Goal: Transaction & Acquisition: Purchase product/service

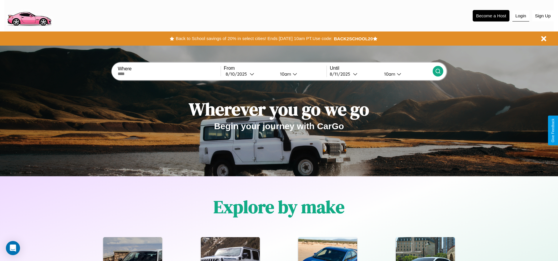
click at [520, 16] on button "Login" at bounding box center [520, 15] width 17 height 11
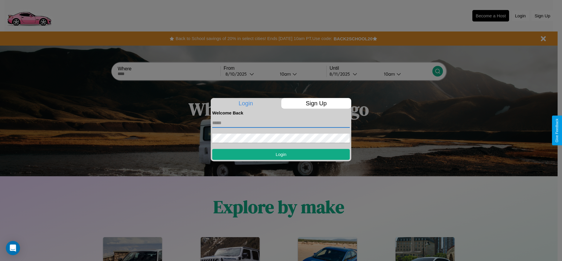
click at [281, 123] on input "text" at bounding box center [281, 122] width 138 height 9
type input "**********"
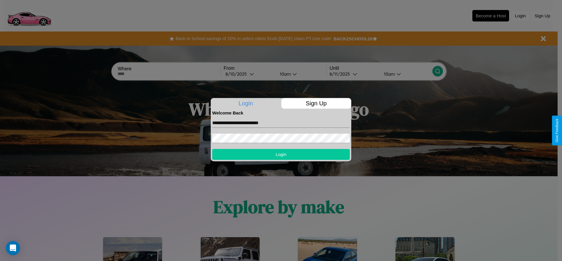
click at [281, 154] on button "Login" at bounding box center [281, 154] width 138 height 11
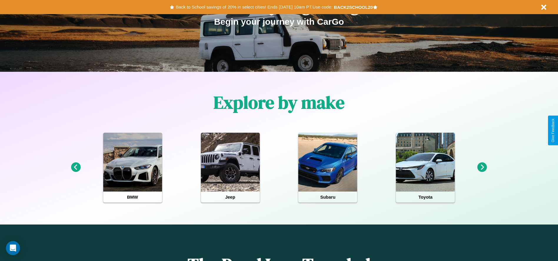
scroll to position [122, 0]
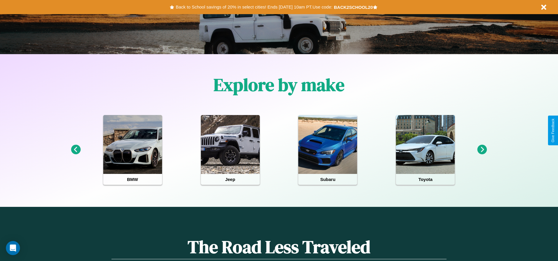
click at [76, 150] on icon at bounding box center [76, 150] width 10 height 10
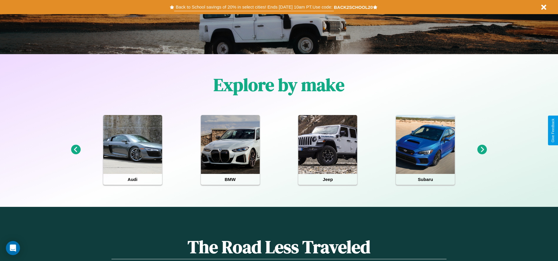
click at [254, 7] on button "Back to School savings of 20% in select cities! Ends 9/1 at 10am PT. Use code:" at bounding box center [253, 7] width 159 height 8
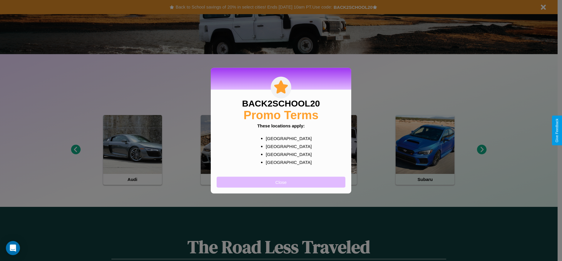
click at [281, 182] on button "Close" at bounding box center [281, 181] width 129 height 11
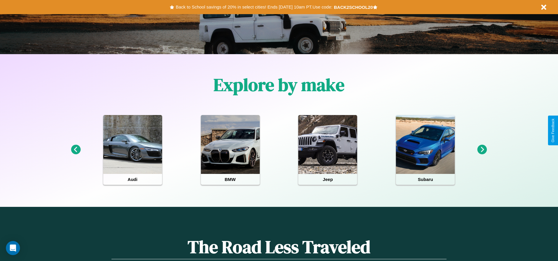
click at [482, 150] on icon at bounding box center [482, 150] width 10 height 10
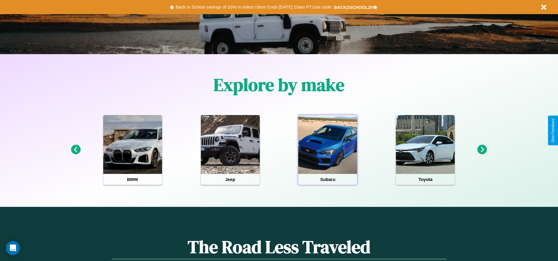
click at [327, 150] on div at bounding box center [327, 144] width 59 height 59
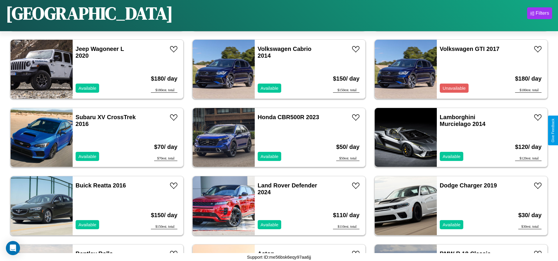
scroll to position [816, 0]
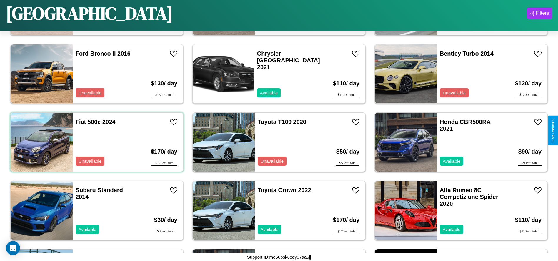
click at [96, 142] on div "Fiat 500e 2024 Unavailable" at bounding box center [107, 142] width 68 height 59
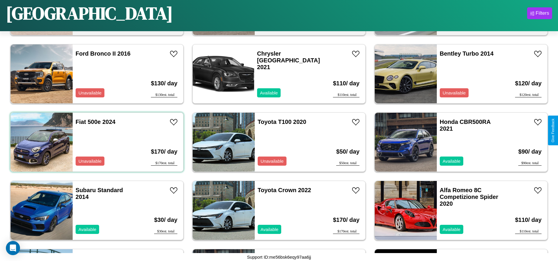
click at [96, 142] on div "Fiat 500e 2024 Unavailable" at bounding box center [107, 142] width 68 height 59
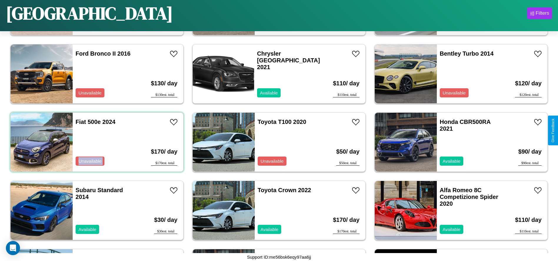
click at [96, 142] on div "Fiat 500e 2024 Unavailable" at bounding box center [107, 142] width 68 height 59
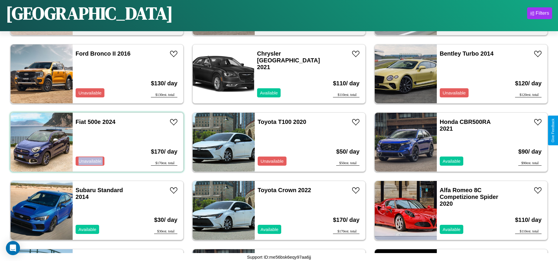
click at [96, 142] on div "Fiat 500e 2024 Unavailable" at bounding box center [107, 142] width 68 height 59
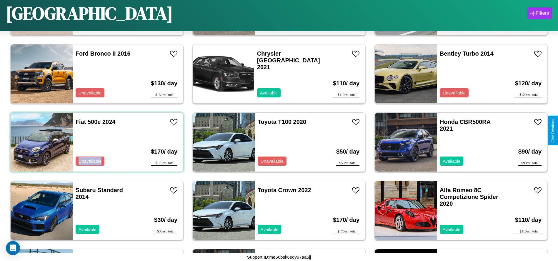
click at [96, 142] on div "Fiat 500e 2024 Unavailable" at bounding box center [107, 142] width 68 height 59
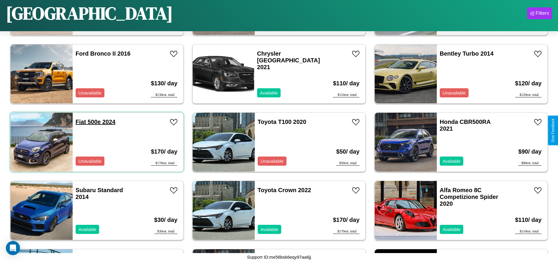
click at [80, 122] on link "Fiat 500e 2024" at bounding box center [96, 121] width 40 height 6
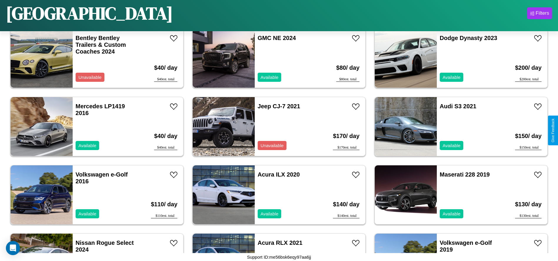
scroll to position [2453, 0]
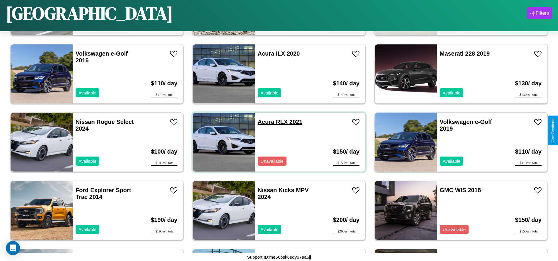
click at [264, 122] on link "Acura RLX 2021" at bounding box center [280, 121] width 45 height 6
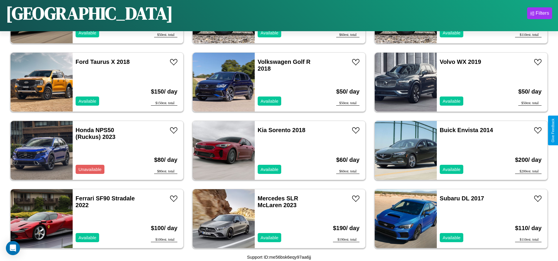
scroll to position [1361, 0]
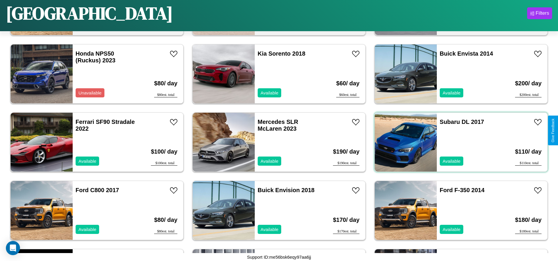
click at [457, 142] on div "Subaru DL 2017 Available" at bounding box center [471, 142] width 68 height 59
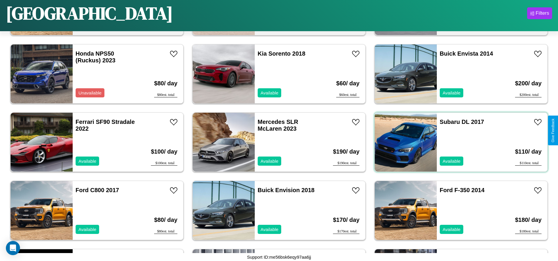
click at [457, 142] on div "Subaru DL 2017 Available" at bounding box center [471, 142] width 68 height 59
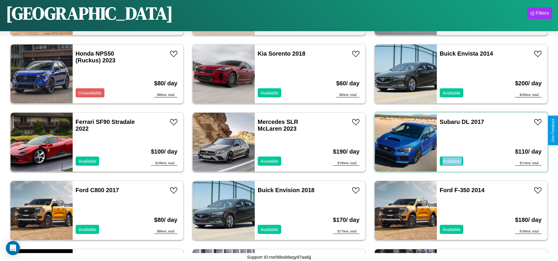
click at [457, 142] on div "Subaru DL 2017 Available" at bounding box center [471, 142] width 68 height 59
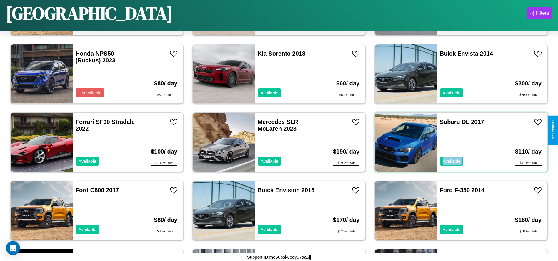
click at [457, 142] on div "Subaru DL 2017 Available" at bounding box center [471, 142] width 68 height 59
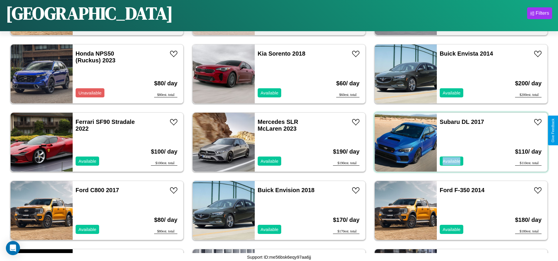
click at [457, 142] on div "Subaru DL 2017 Available" at bounding box center [471, 142] width 68 height 59
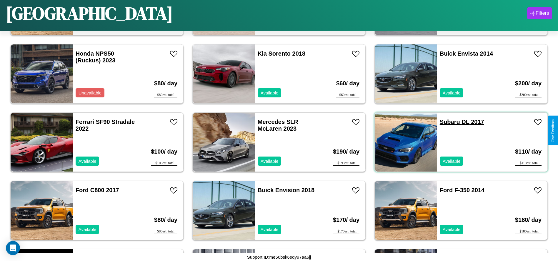
click at [446, 122] on link "Subaru DL 2017" at bounding box center [461, 121] width 44 height 6
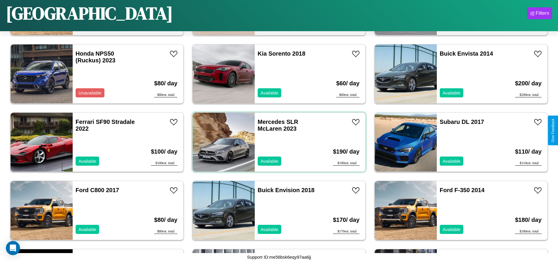
scroll to position [3135, 0]
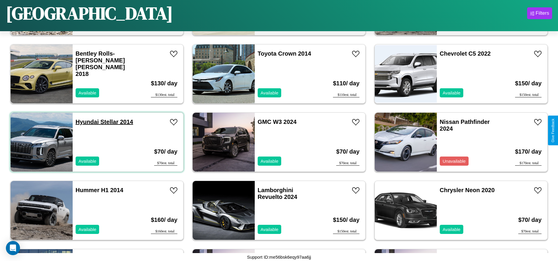
click at [86, 122] on link "Hyundai Stellar 2014" at bounding box center [105, 121] width 58 height 6
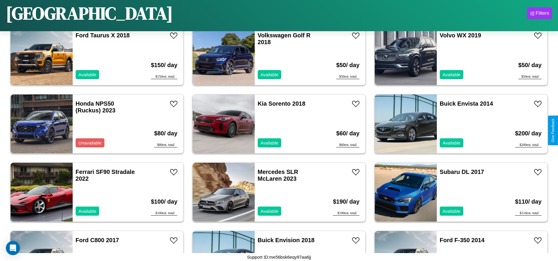
scroll to position [0, 0]
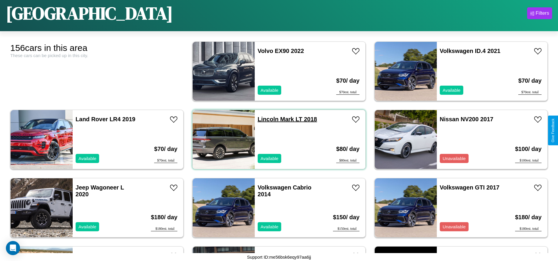
click at [266, 119] on link "Lincoln Mark LT 2018" at bounding box center [287, 119] width 59 height 6
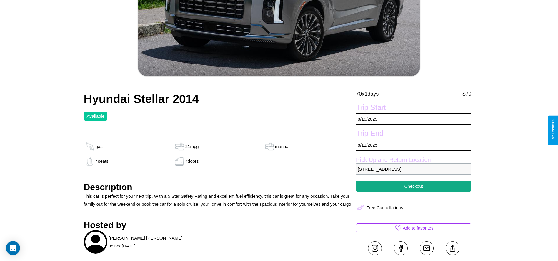
scroll to position [242, 0]
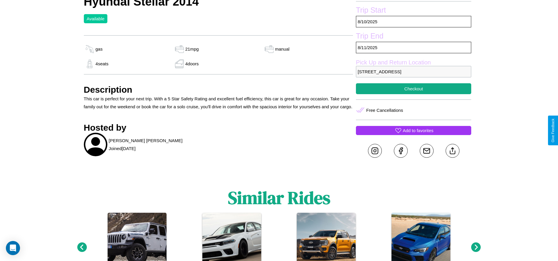
click at [413, 130] on p "Add to favorites" at bounding box center [417, 130] width 31 height 8
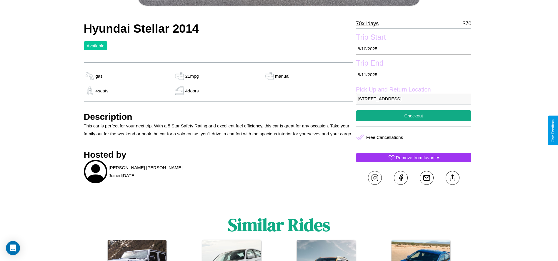
scroll to position [200, 0]
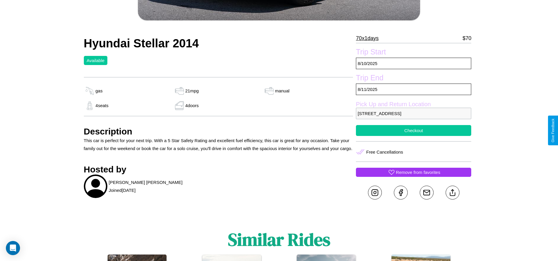
click at [413, 130] on button "Checkout" at bounding box center [413, 130] width 115 height 11
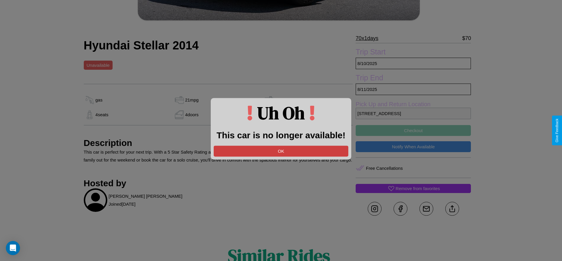
click at [281, 151] on button "OK" at bounding box center [281, 151] width 135 height 11
